Goal: Find specific page/section: Find specific page/section

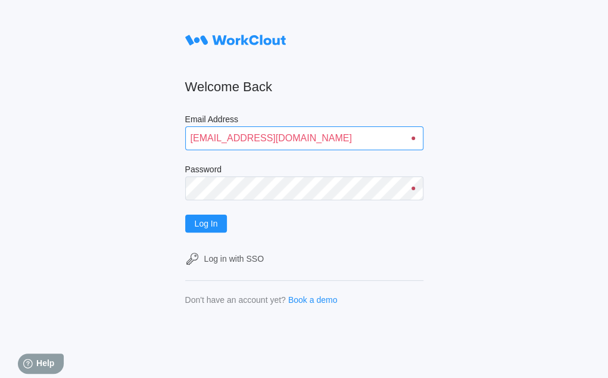
type input "[EMAIL_ADDRESS][DOMAIN_NAME]"
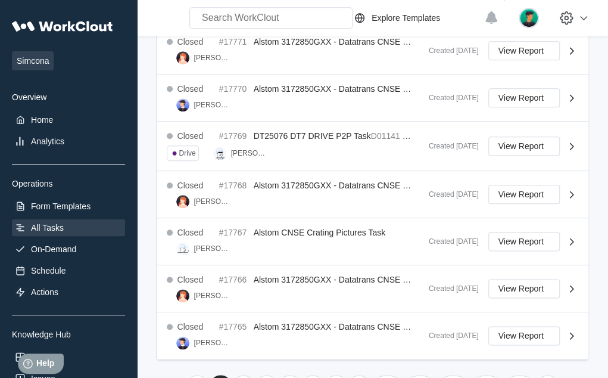
click at [518, 375] on link "1026" at bounding box center [520, 385] width 32 height 21
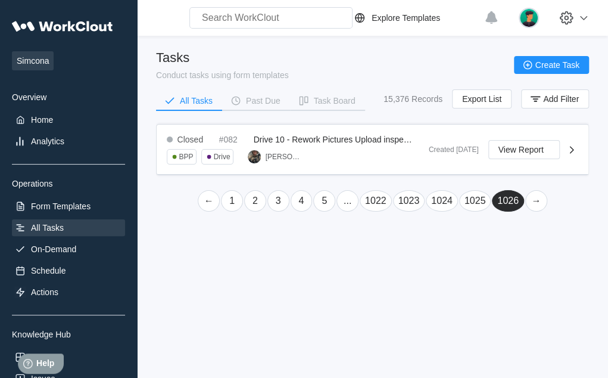
click at [210, 199] on link "←" at bounding box center [209, 200] width 22 height 21
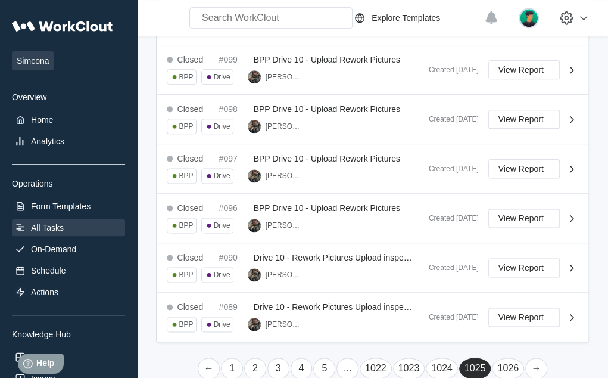
scroll to position [536, 0]
